Goal: Complete application form

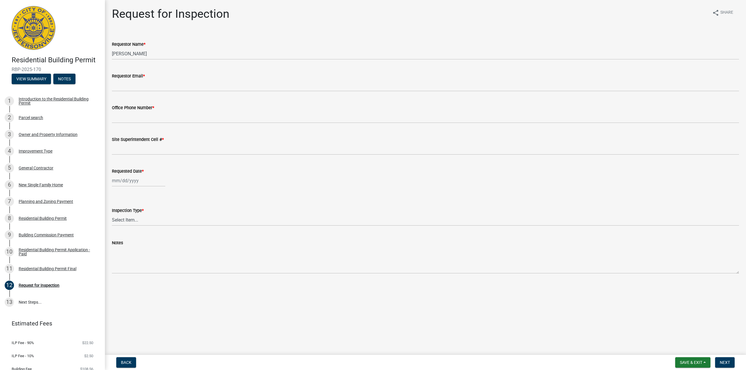
click at [40, 42] on img at bounding box center [34, 28] width 44 height 44
drag, startPoint x: 339, startPoint y: 135, endPoint x: 360, endPoint y: 134, distance: 21.6
click at [359, 134] on div "Site Superintendent Cell # *" at bounding box center [425, 141] width 627 height 27
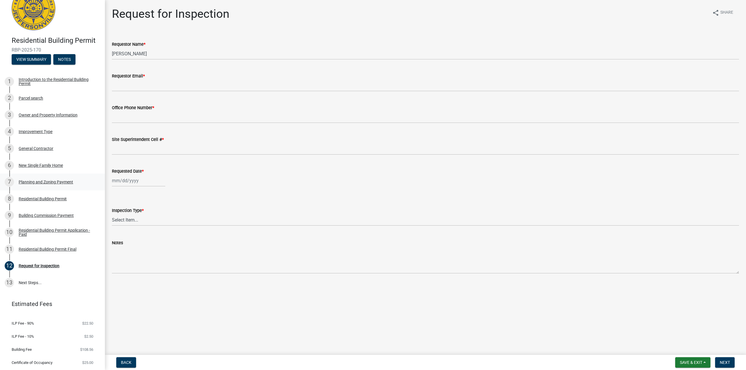
scroll to position [5, 0]
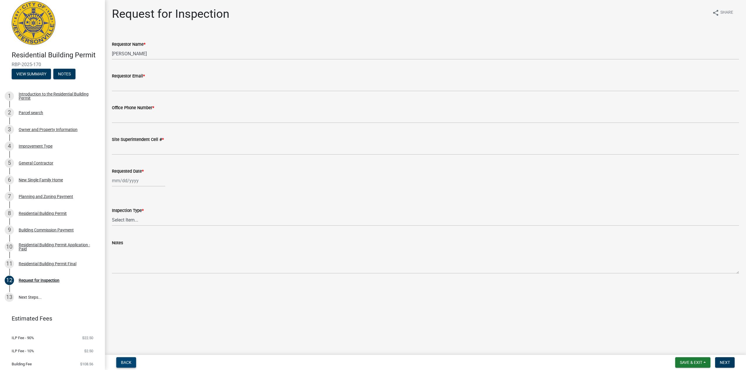
click at [126, 364] on span "Back" at bounding box center [126, 362] width 10 height 5
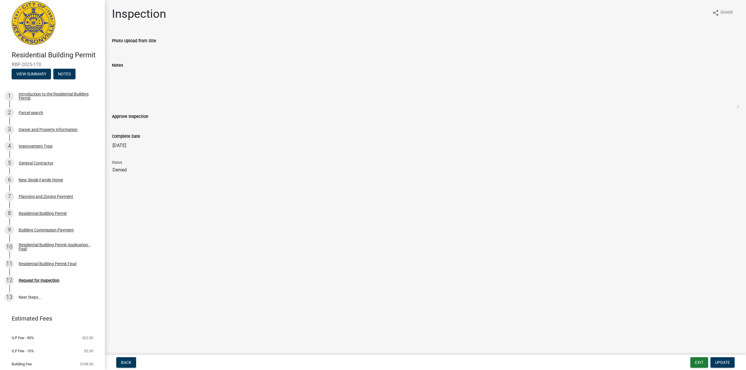
click at [37, 24] on img at bounding box center [34, 23] width 44 height 44
drag, startPoint x: 37, startPoint y: 24, endPoint x: 42, endPoint y: 18, distance: 8.2
click at [42, 19] on img at bounding box center [34, 23] width 44 height 44
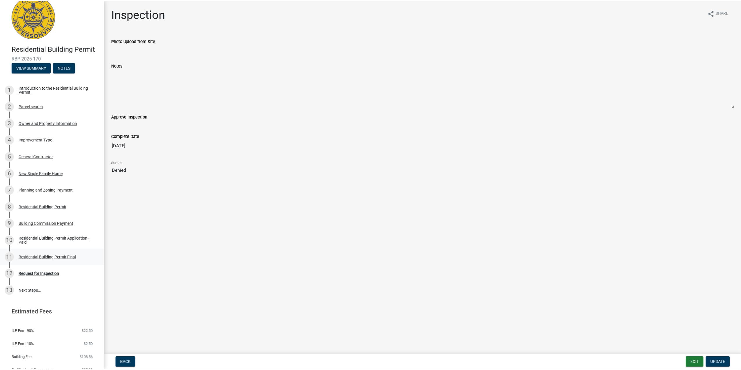
scroll to position [0, 0]
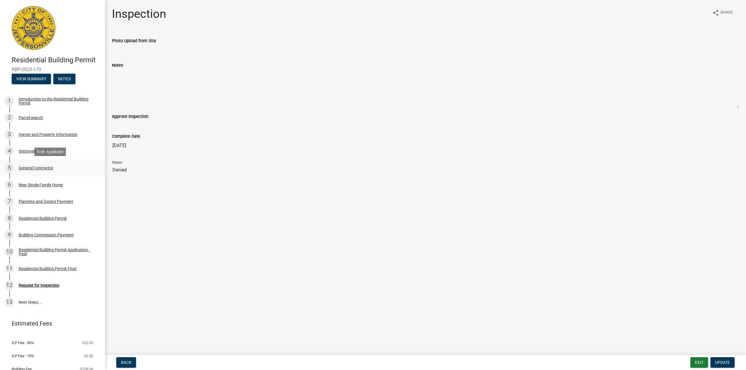
click at [39, 168] on div "General Contractor" at bounding box center [36, 168] width 35 height 4
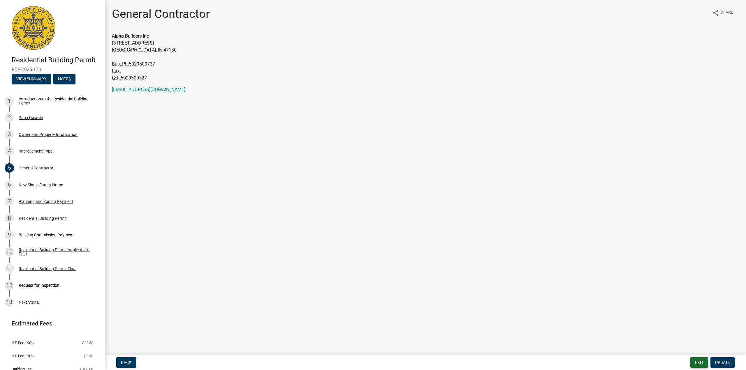
click at [699, 363] on button "Exit" at bounding box center [699, 362] width 18 height 10
